Goal: Task Accomplishment & Management: Manage account settings

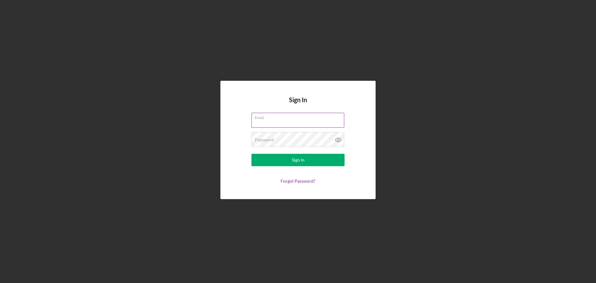
click at [277, 121] on input "Email" at bounding box center [297, 120] width 93 height 15
type input "[EMAIL_ADDRESS][DOMAIN_NAME]"
click at [251, 154] on button "Sign In" at bounding box center [297, 160] width 93 height 12
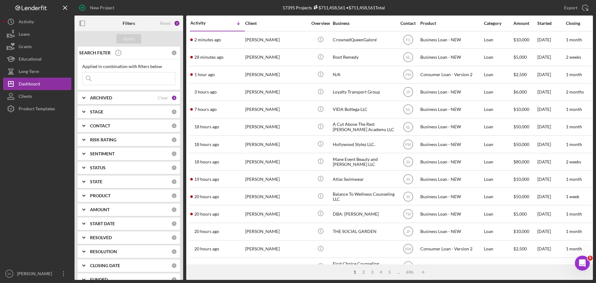
click at [106, 79] on input at bounding box center [129, 78] width 93 height 12
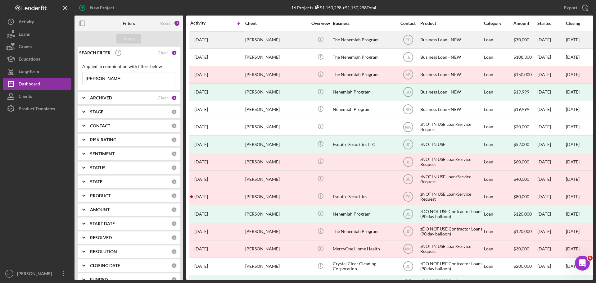
type input "[PERSON_NAME]"
click at [260, 40] on div "[PERSON_NAME]" at bounding box center [276, 40] width 62 height 16
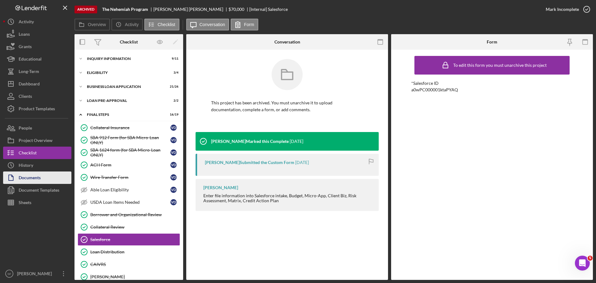
click at [34, 178] on div "Documents" at bounding box center [30, 178] width 22 height 14
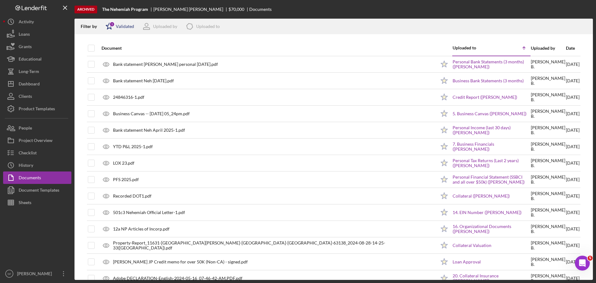
click at [122, 27] on div "Validated" at bounding box center [125, 26] width 18 height 5
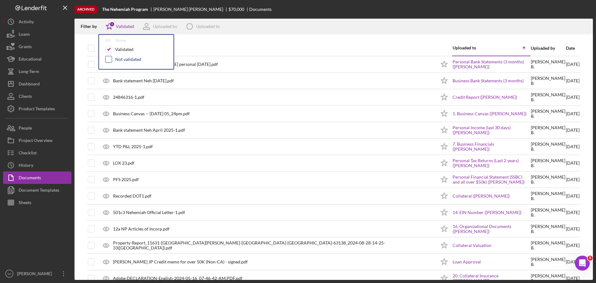
click at [109, 57] on input "checkbox" at bounding box center [109, 59] width 6 height 6
checkbox input "true"
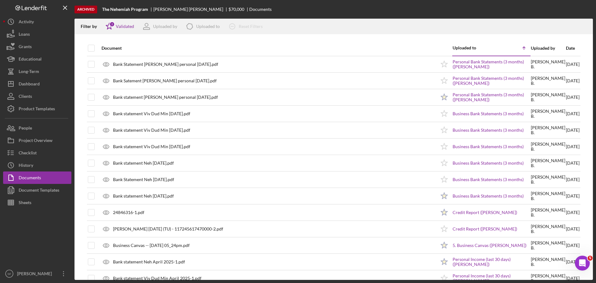
click at [338, 20] on div "Filter by Icon/Star 2 Validated Uploaded by Icon/Product Uploaded to Icon/Clear…" at bounding box center [333, 27] width 518 height 16
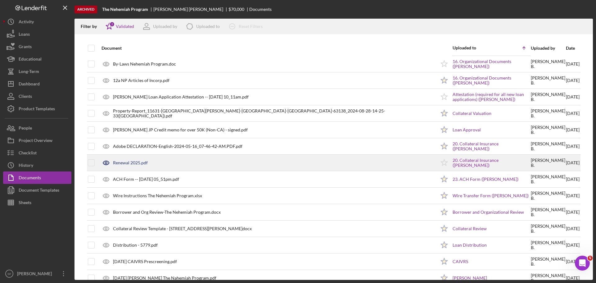
scroll to position [397, 0]
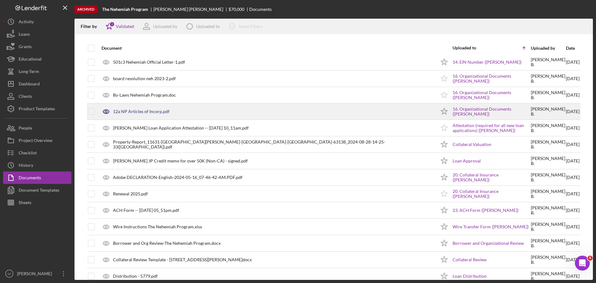
click at [142, 111] on div "12a NP Articles of Incorp.pdf" at bounding box center [141, 111] width 56 height 5
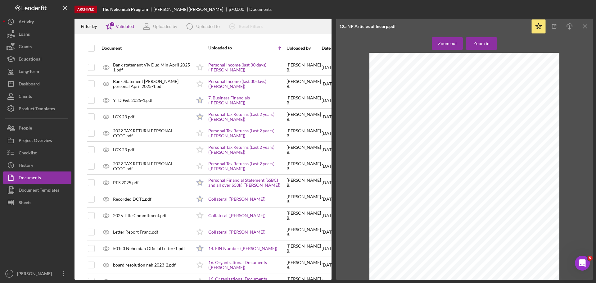
scroll to position [273, 0]
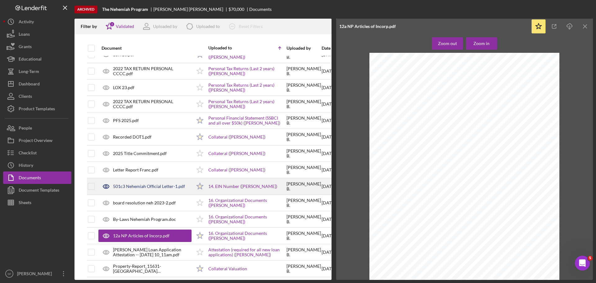
click at [140, 184] on div "501c3 Nehemiah Official Letter-1.pdf" at bounding box center [149, 186] width 72 height 5
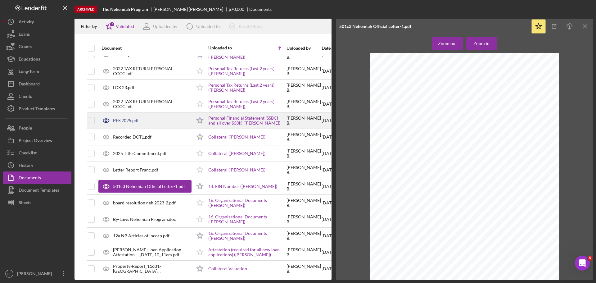
click at [124, 119] on div "PFS 2025.pdf" at bounding box center [126, 120] width 26 height 5
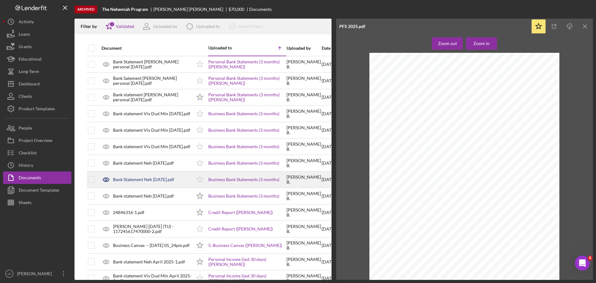
scroll to position [62, 0]
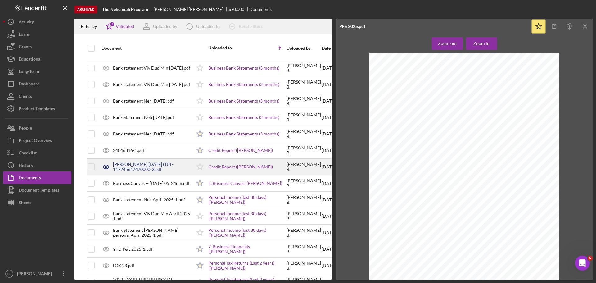
click at [139, 164] on div "[PERSON_NAME] [DATE] (TU) - 117245617470000-2.pdf" at bounding box center [152, 167] width 79 height 10
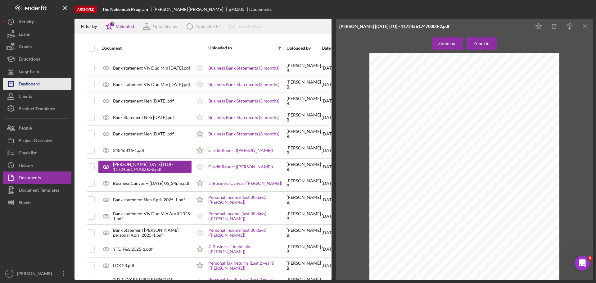
click at [29, 87] on div "Dashboard" at bounding box center [29, 85] width 21 height 14
